Goal: Information Seeking & Learning: Find specific fact

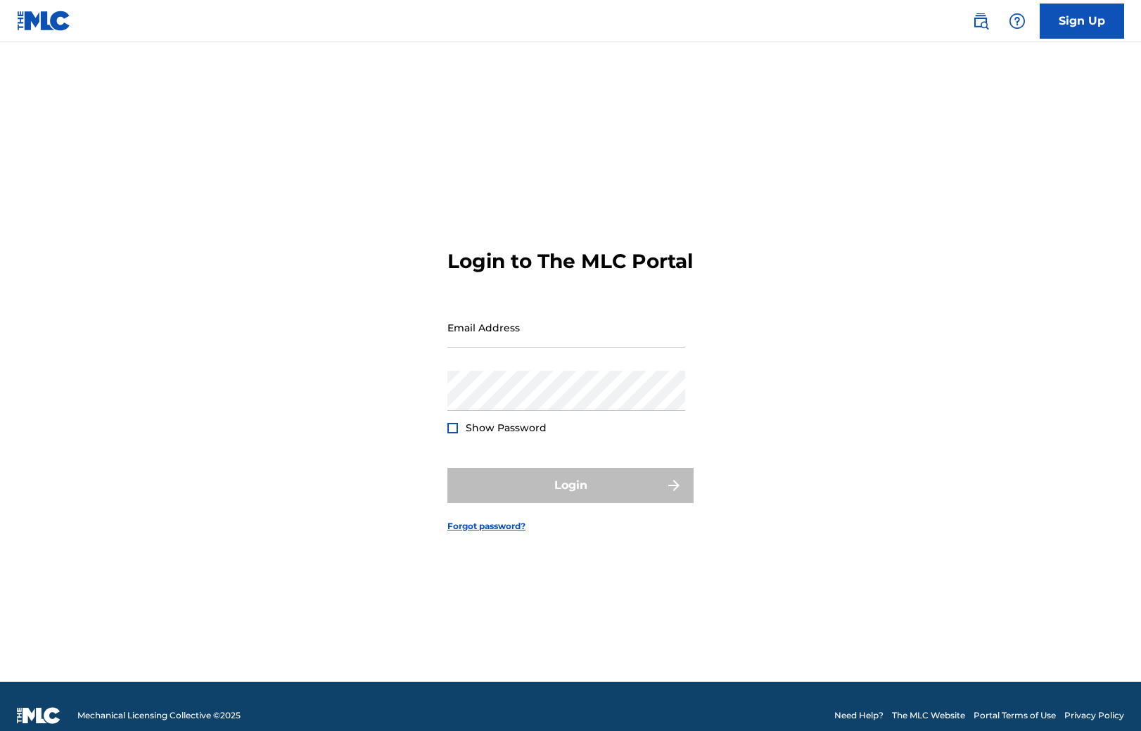
click at [983, 27] on img at bounding box center [980, 21] width 17 height 17
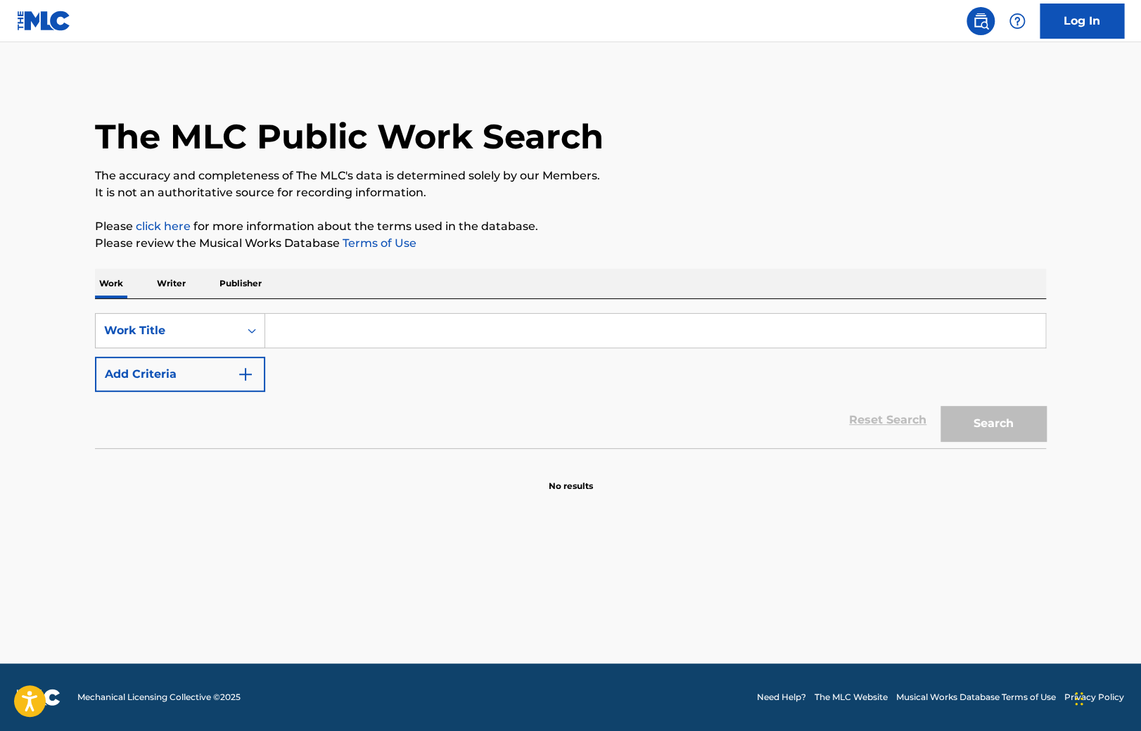
click at [173, 284] on p "Writer" at bounding box center [171, 284] width 37 height 30
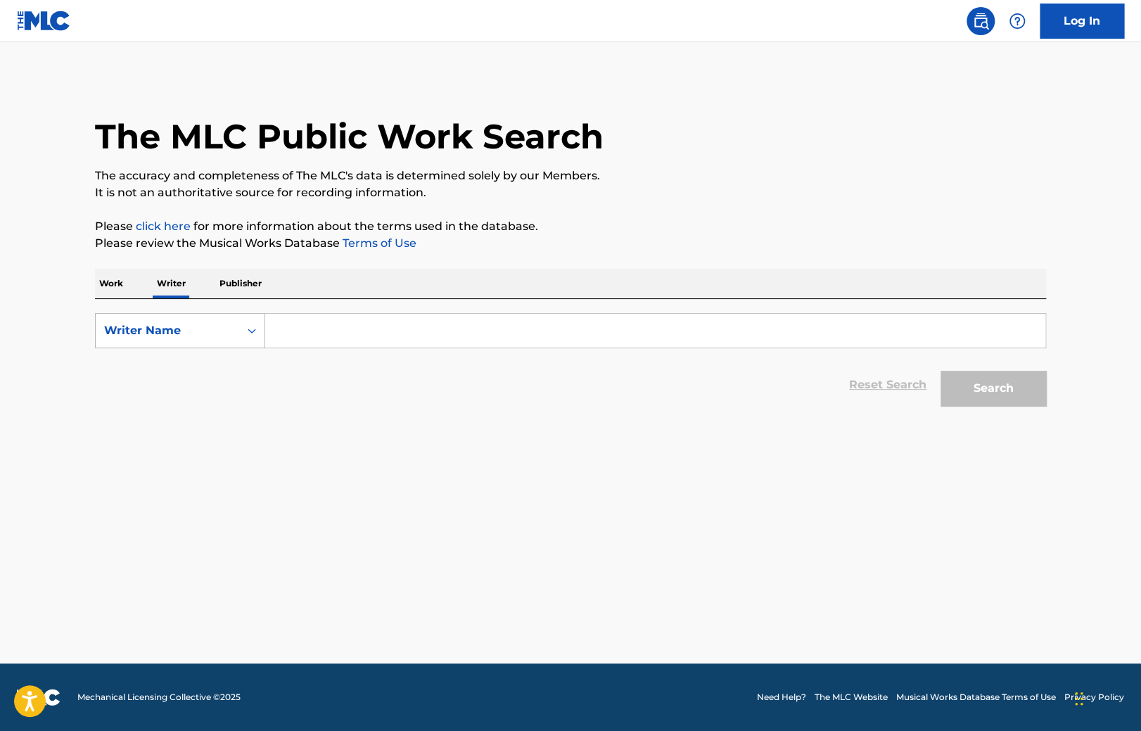
click at [179, 328] on div "Writer Name" at bounding box center [167, 330] width 127 height 17
drag, startPoint x: 196, startPoint y: 370, endPoint x: 228, endPoint y: 353, distance: 36.5
click at [196, 369] on div "Writer IPI" at bounding box center [180, 365] width 169 height 35
click at [367, 324] on input "Search Form" at bounding box center [655, 331] width 780 height 34
type input "00084718745"
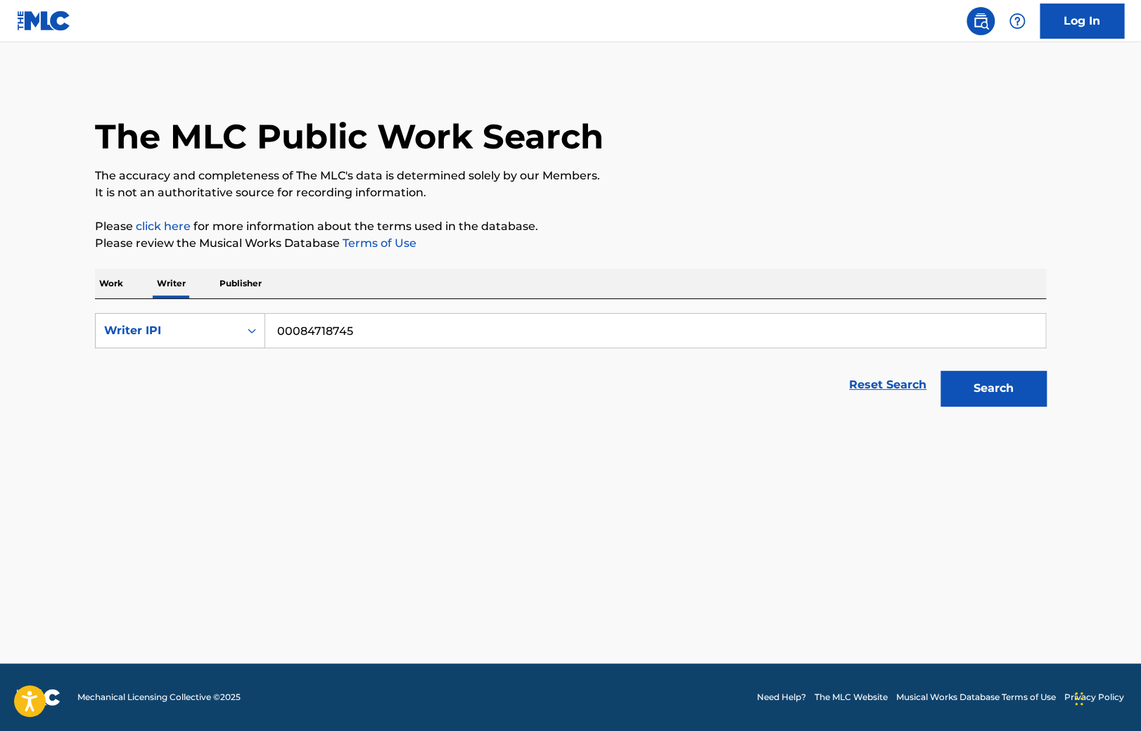
click at [940, 371] on button "Search" at bounding box center [992, 388] width 105 height 35
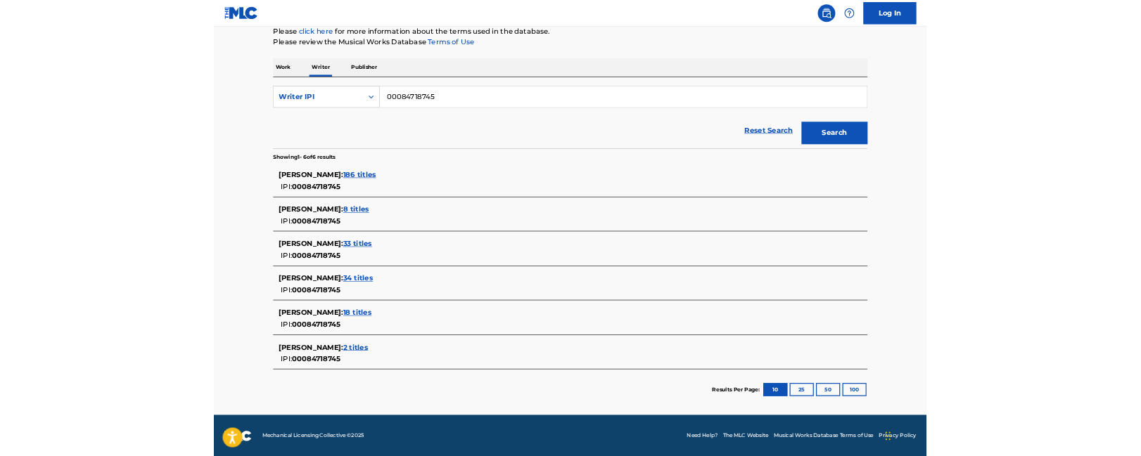
scroll to position [153, 0]
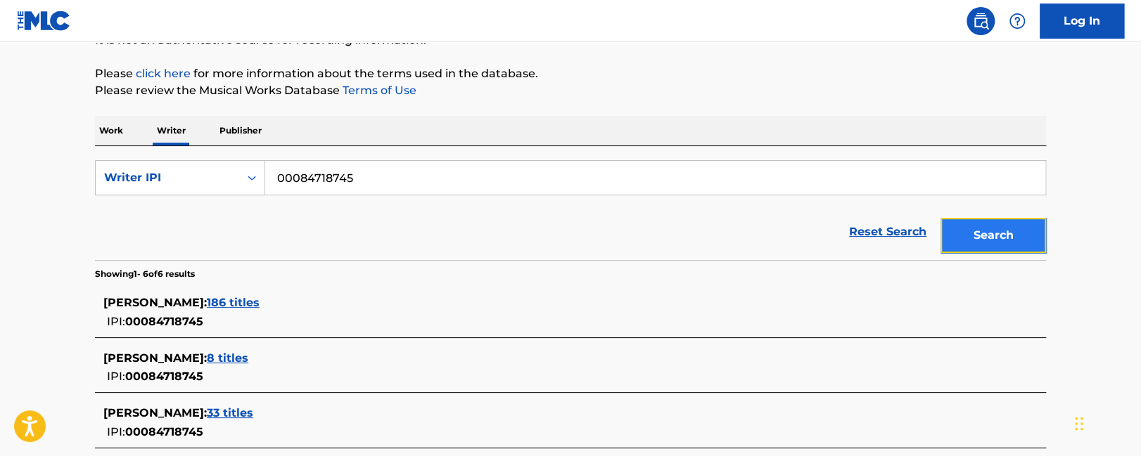
click at [996, 229] on button "Search" at bounding box center [992, 235] width 105 height 35
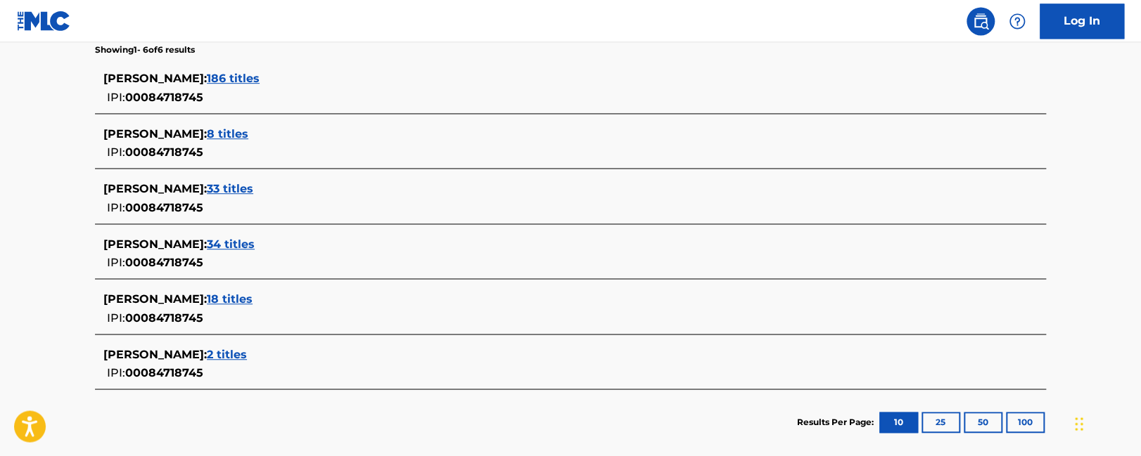
scroll to position [450, 0]
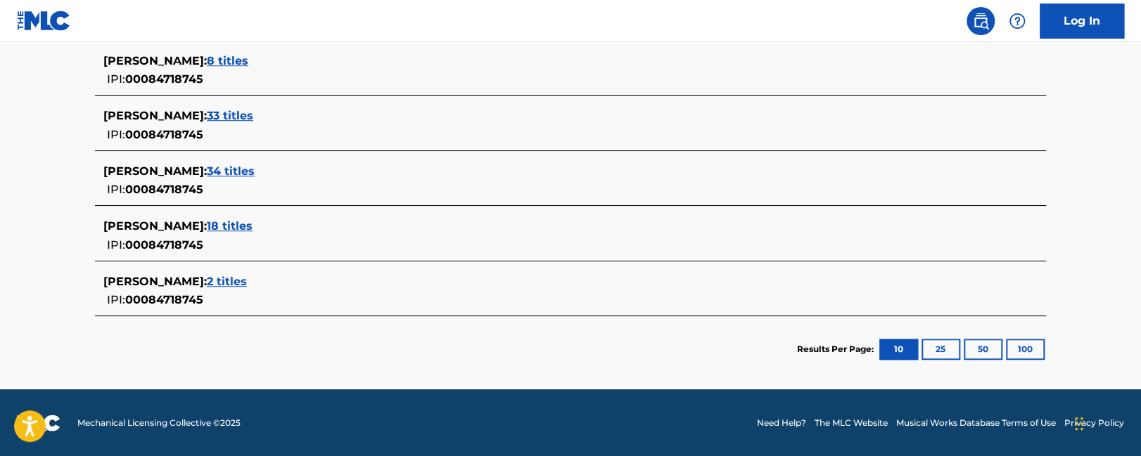
click at [226, 222] on span "18 titles" at bounding box center [230, 225] width 46 height 13
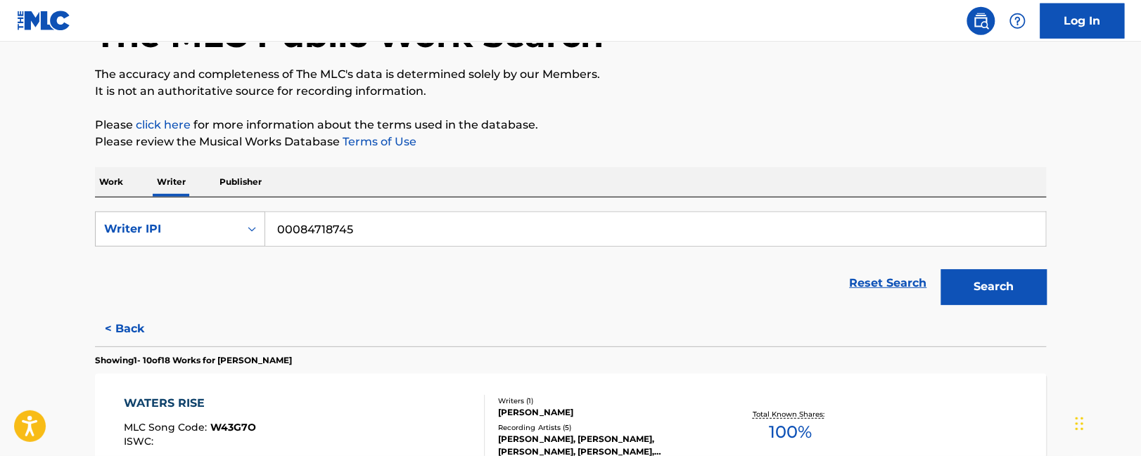
scroll to position [222, 0]
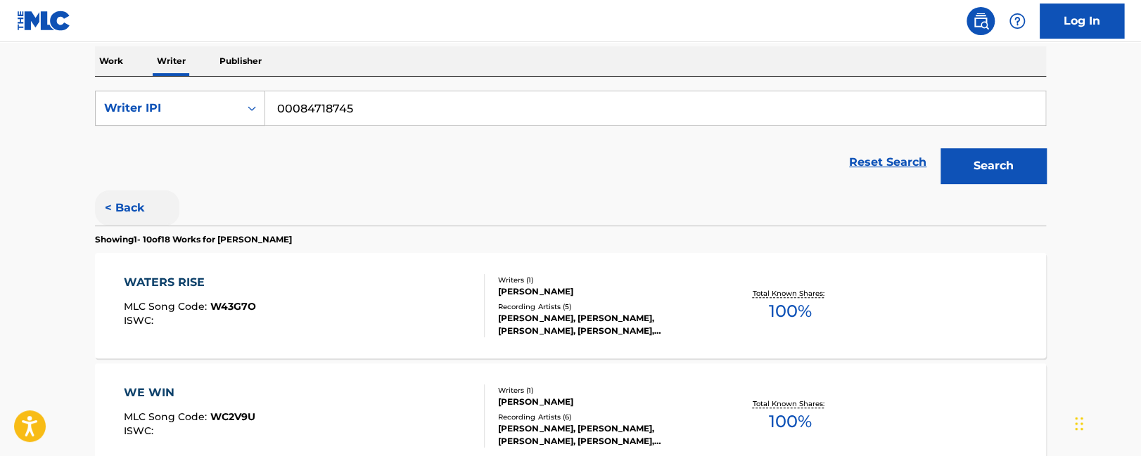
click at [127, 209] on button "< Back" at bounding box center [137, 208] width 84 height 35
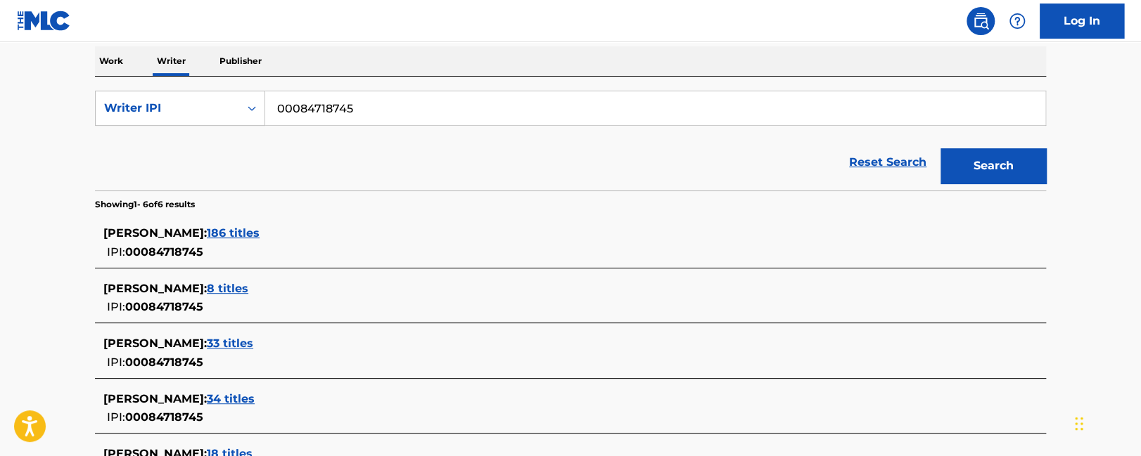
click at [229, 227] on span "186 titles" at bounding box center [233, 232] width 53 height 13
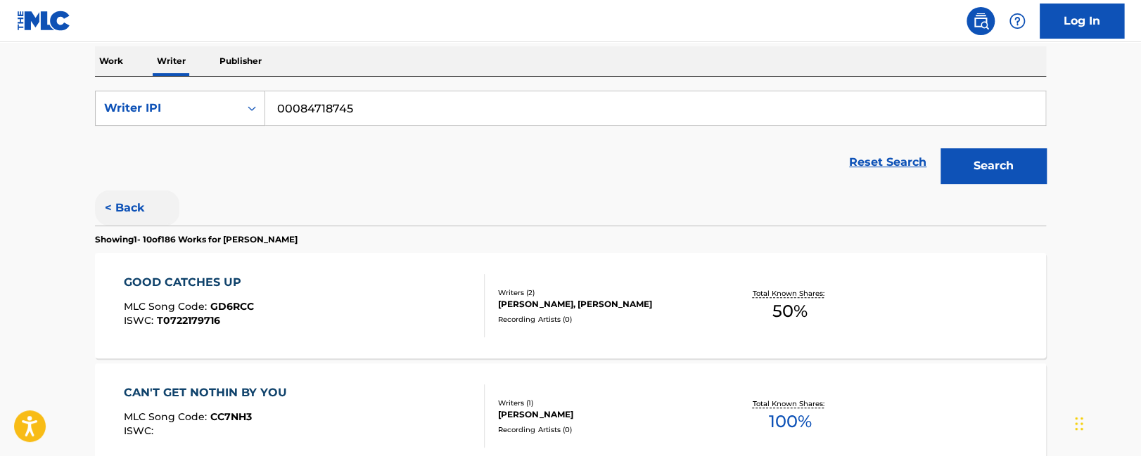
click at [109, 210] on button "< Back" at bounding box center [137, 208] width 84 height 35
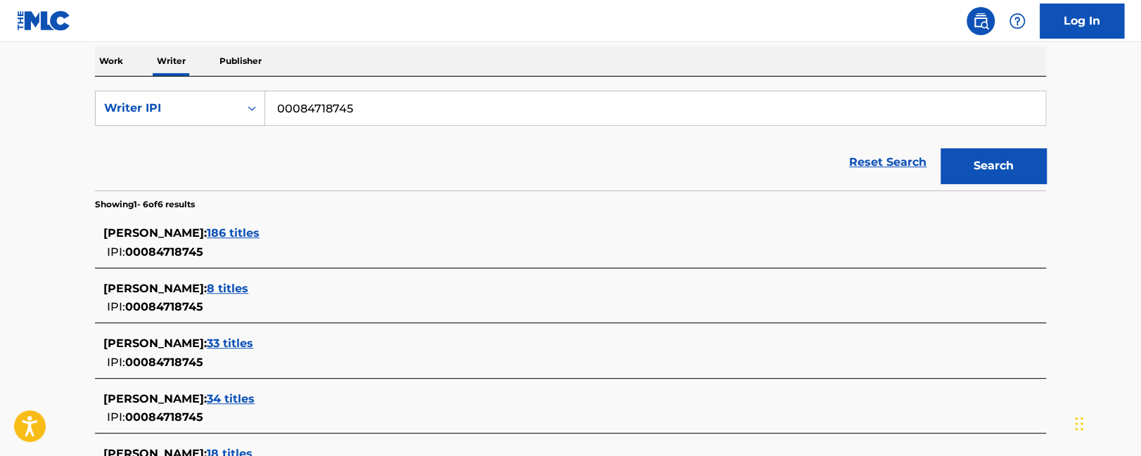
click at [238, 290] on span "8 titles" at bounding box center [227, 288] width 41 height 13
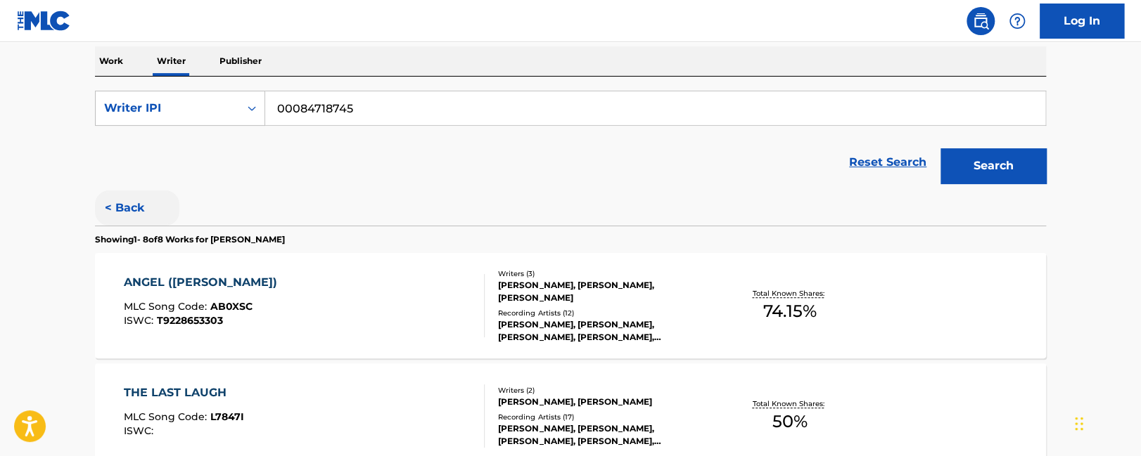
click at [112, 210] on button "< Back" at bounding box center [137, 208] width 84 height 35
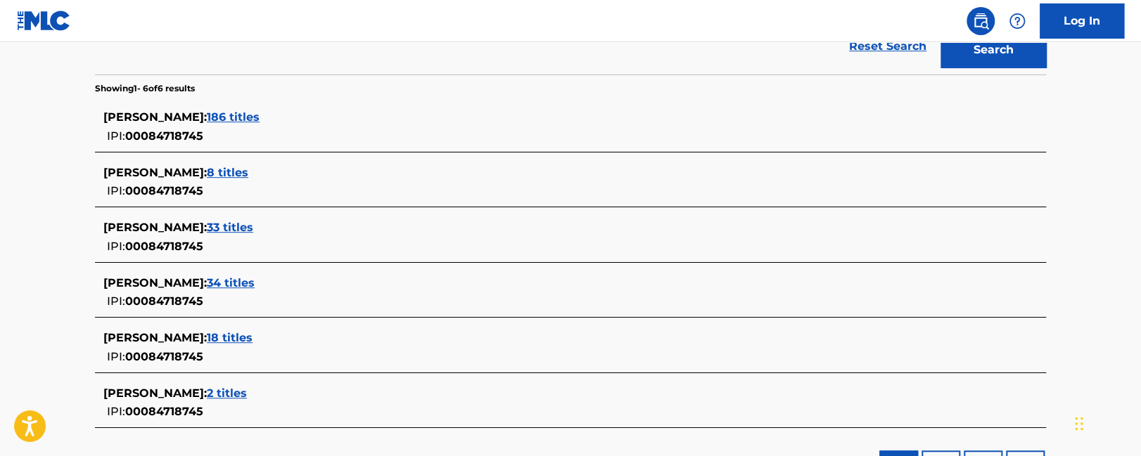
scroll to position [376, 0]
